Goal: Task Accomplishment & Management: Manage account settings

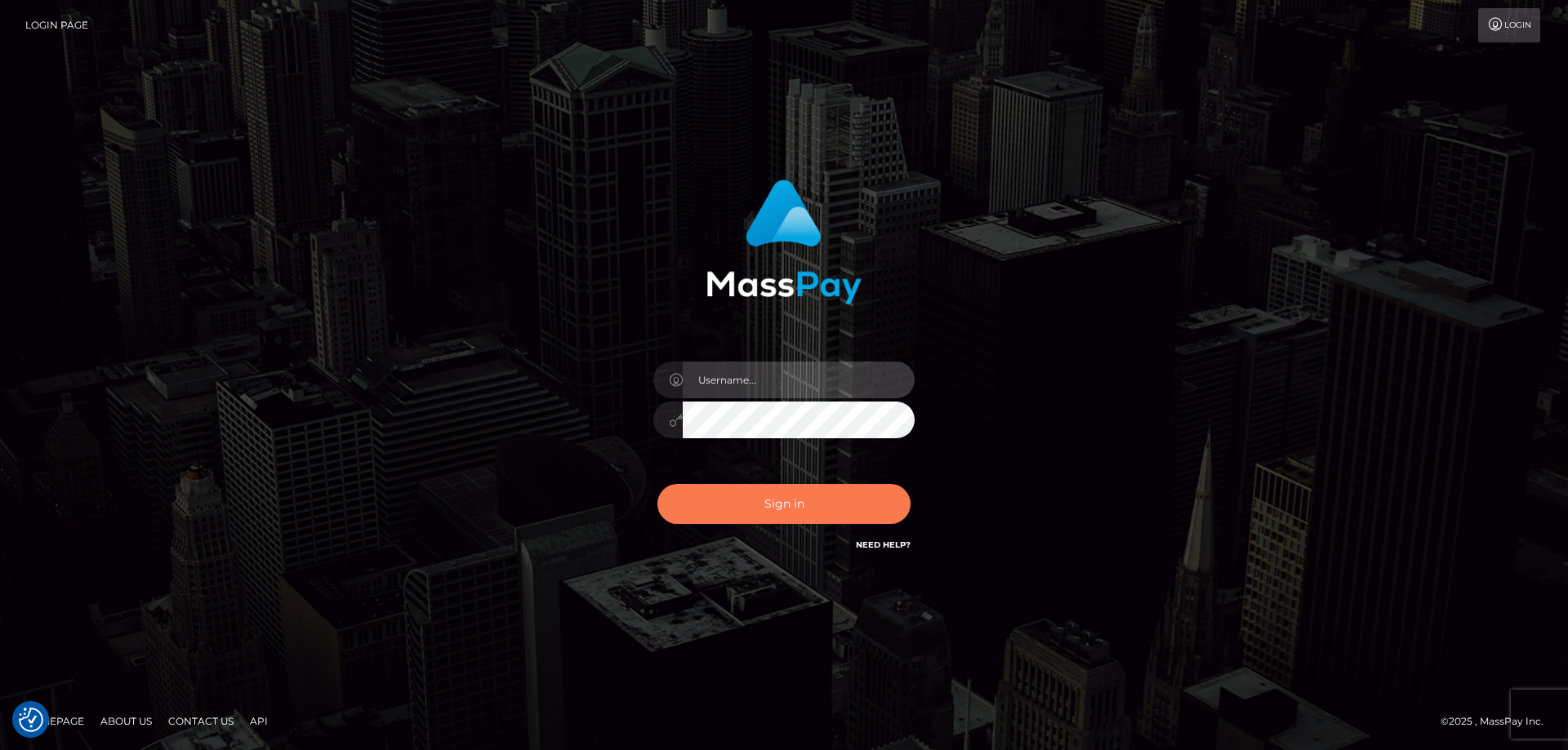
type input "angie.ctfo"
click at [790, 507] on button "Sign in" at bounding box center [783, 504] width 253 height 40
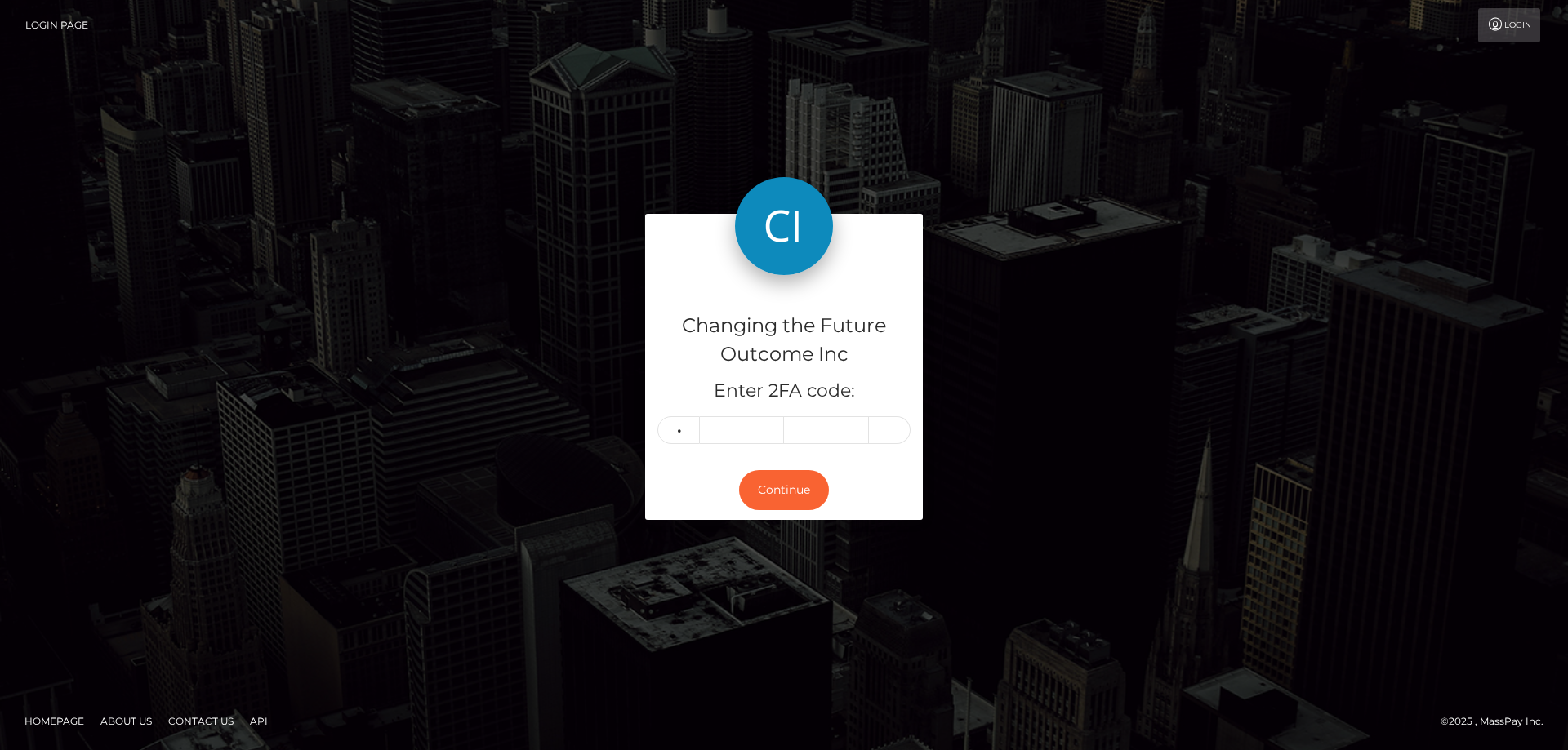
type input "9"
type input "0"
type input "5"
type input "6"
type input "0"
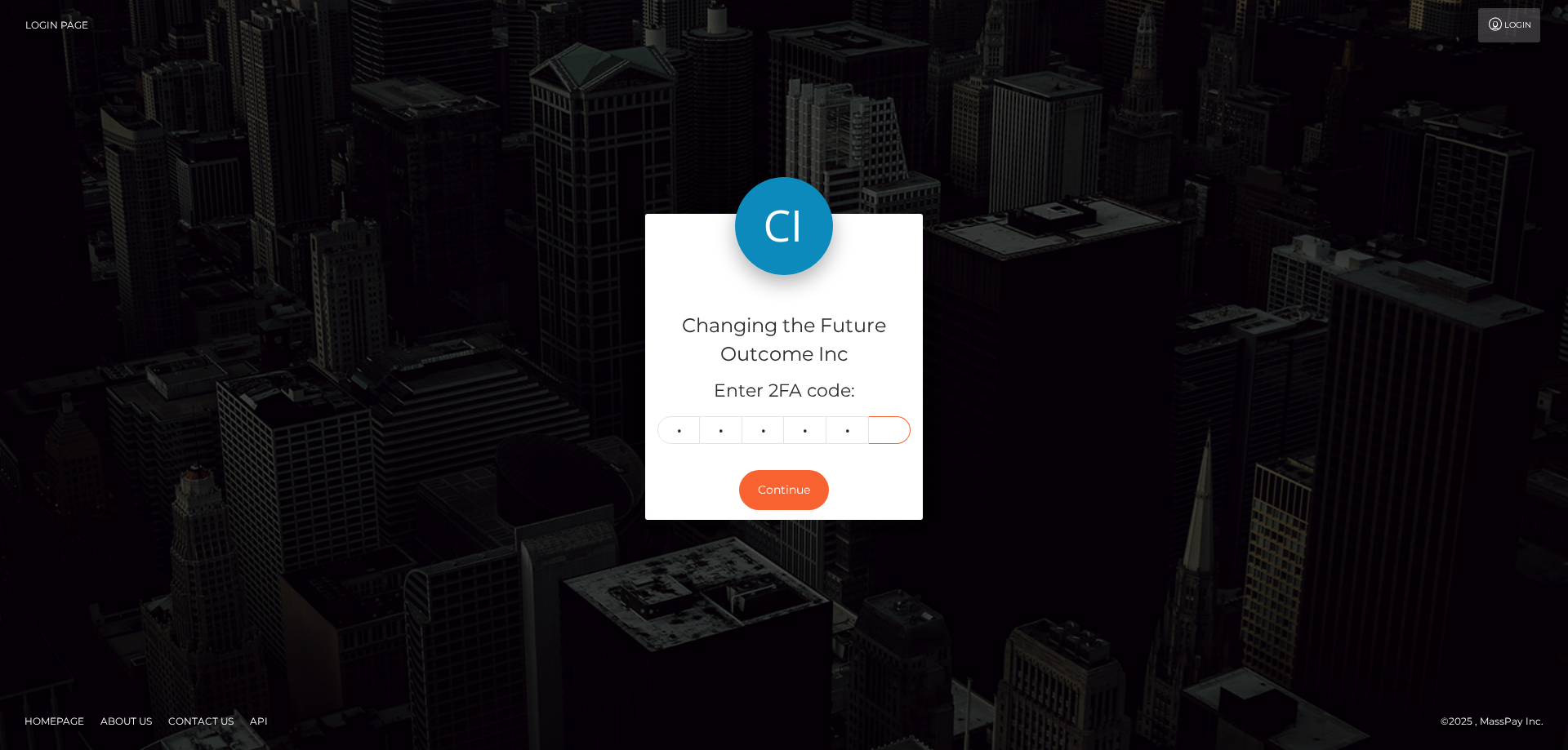
type input "3"
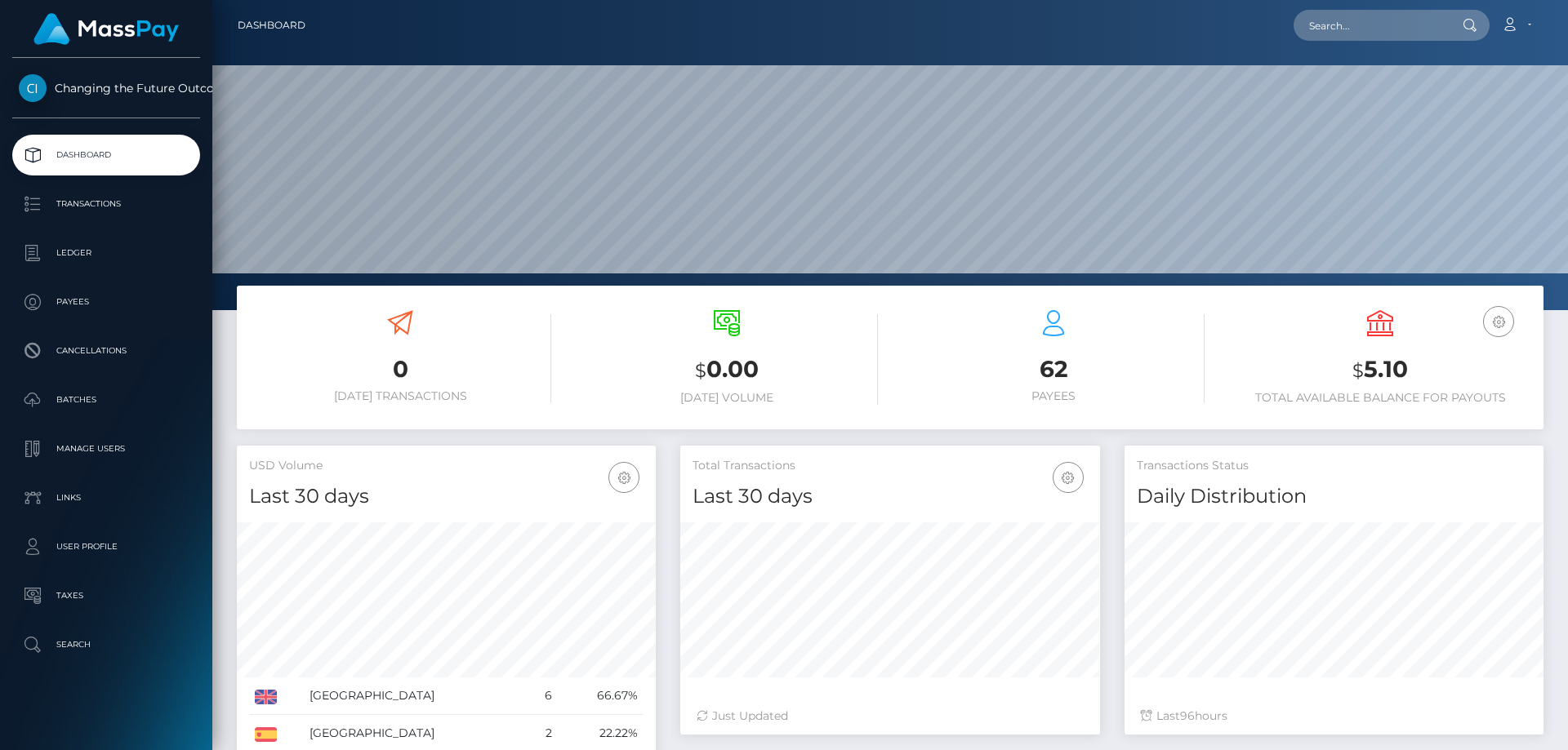
scroll to position [290, 420]
